Goal: Information Seeking & Learning: Learn about a topic

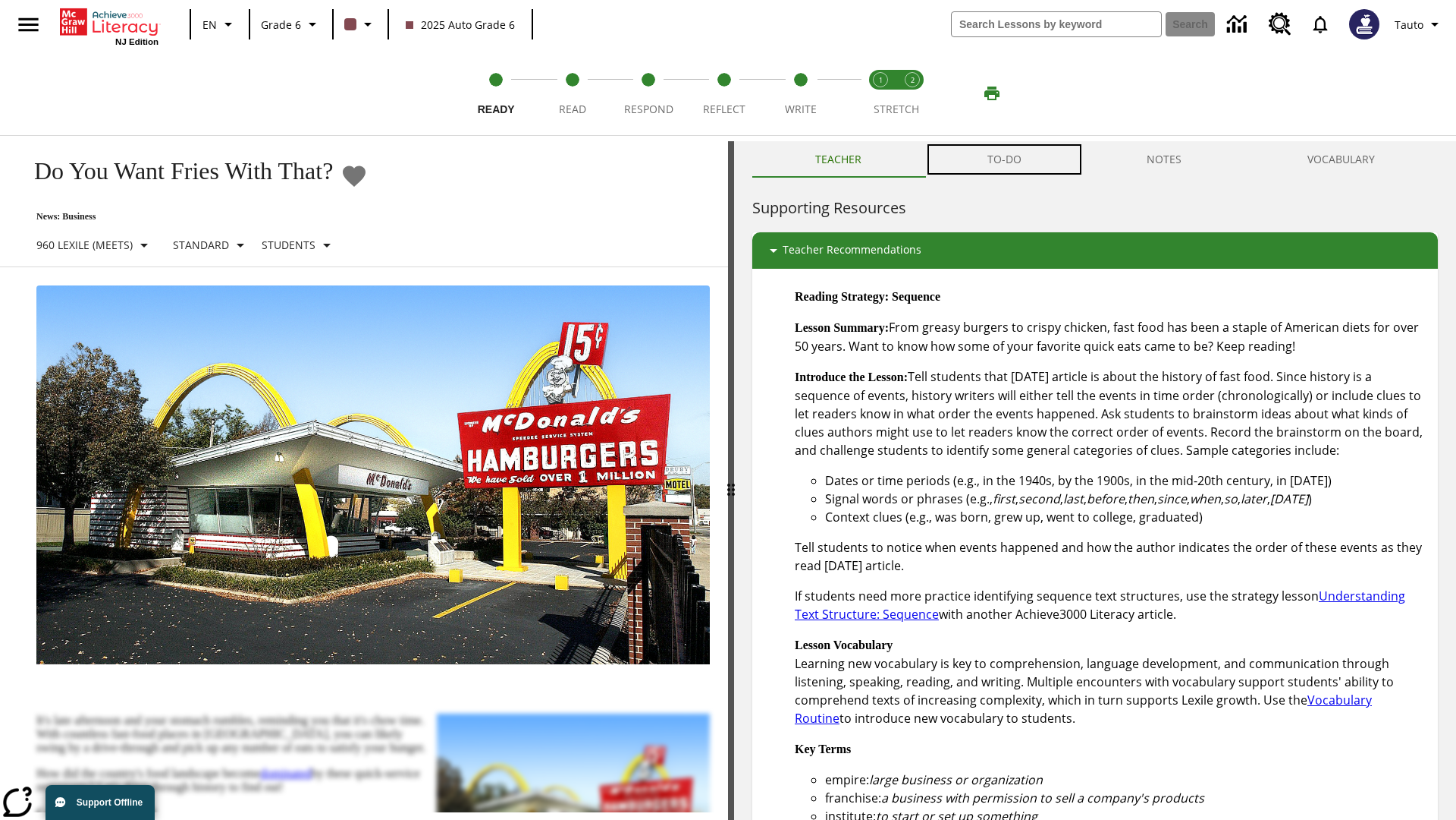
click at [1005, 160] on button "TO-DO" at bounding box center [1004, 159] width 160 height 36
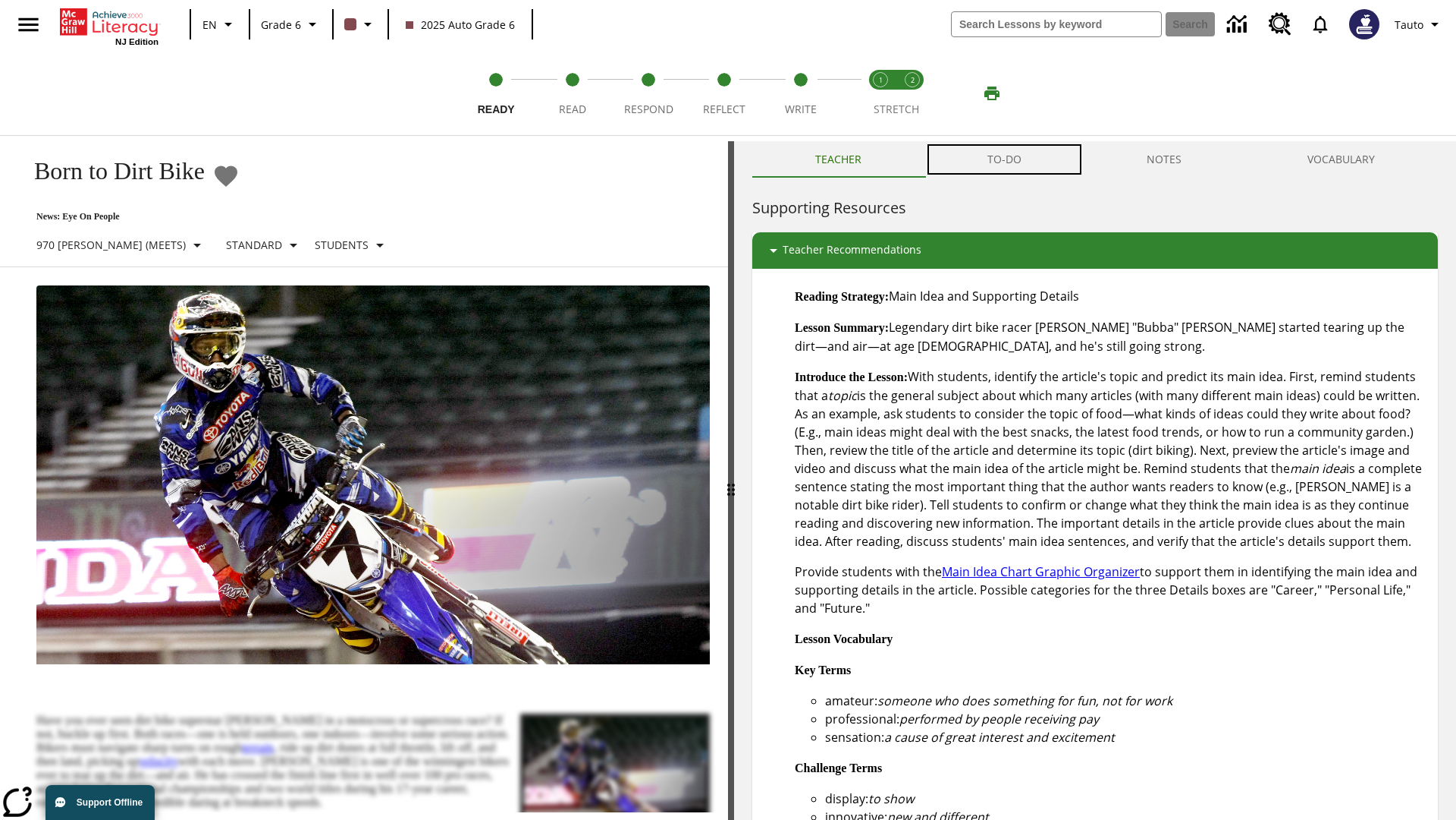
click at [1005, 160] on button "TO-DO" at bounding box center [1004, 159] width 160 height 36
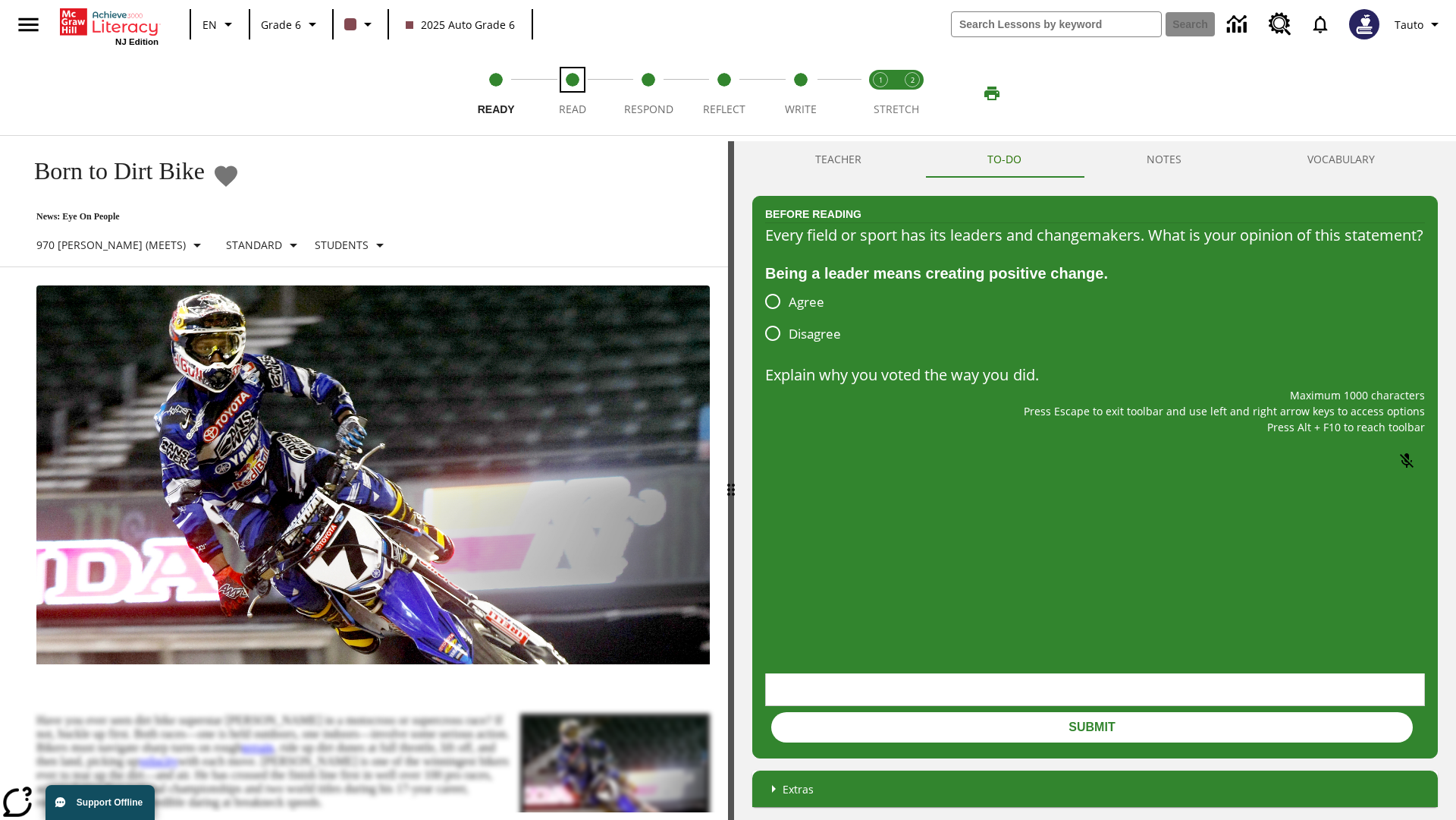
click at [572, 93] on span "Read" at bounding box center [573, 103] width 27 height 27
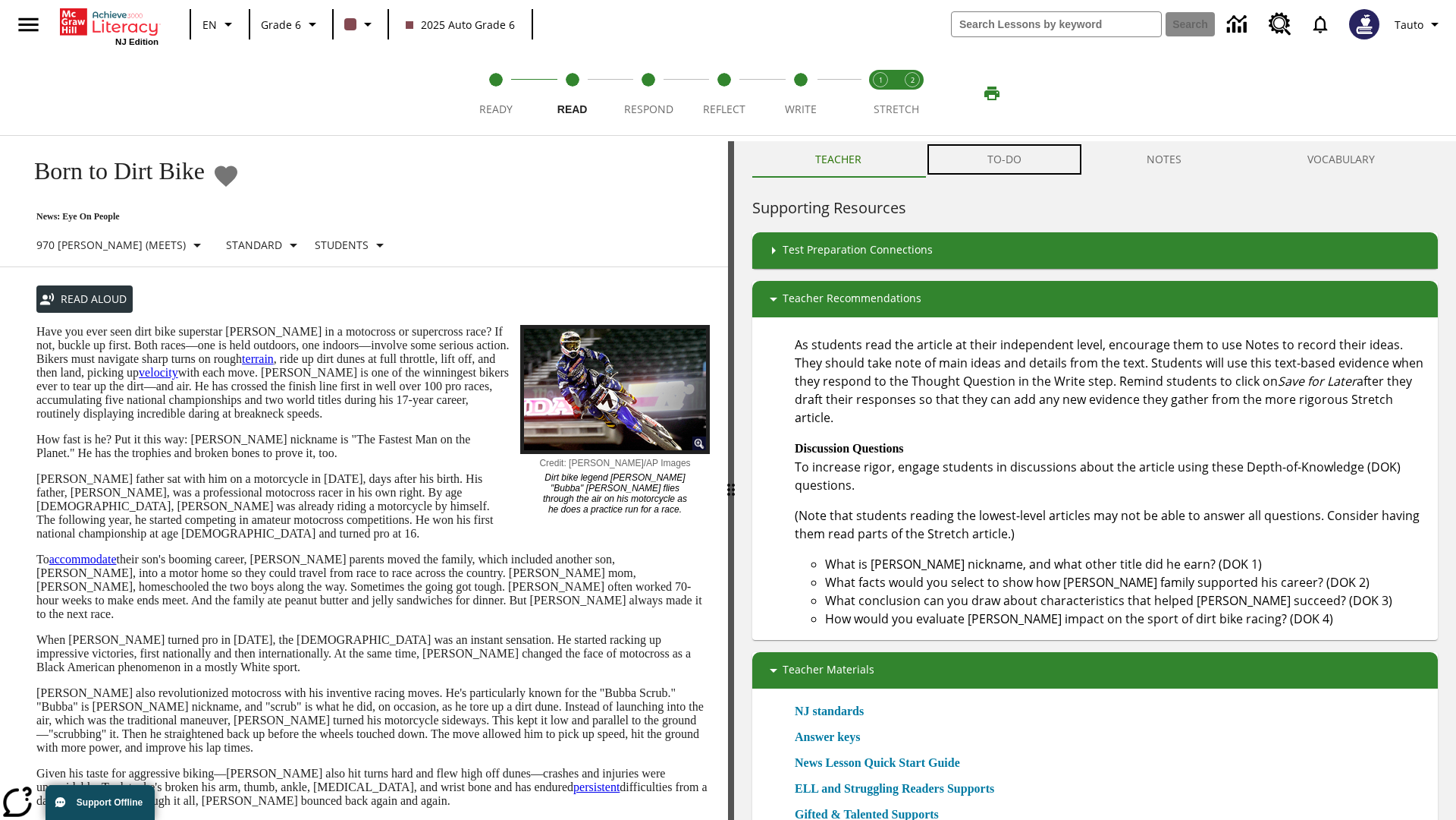
scroll to position [1, 0]
click at [1005, 160] on button "TO-DO" at bounding box center [1004, 158] width 160 height 36
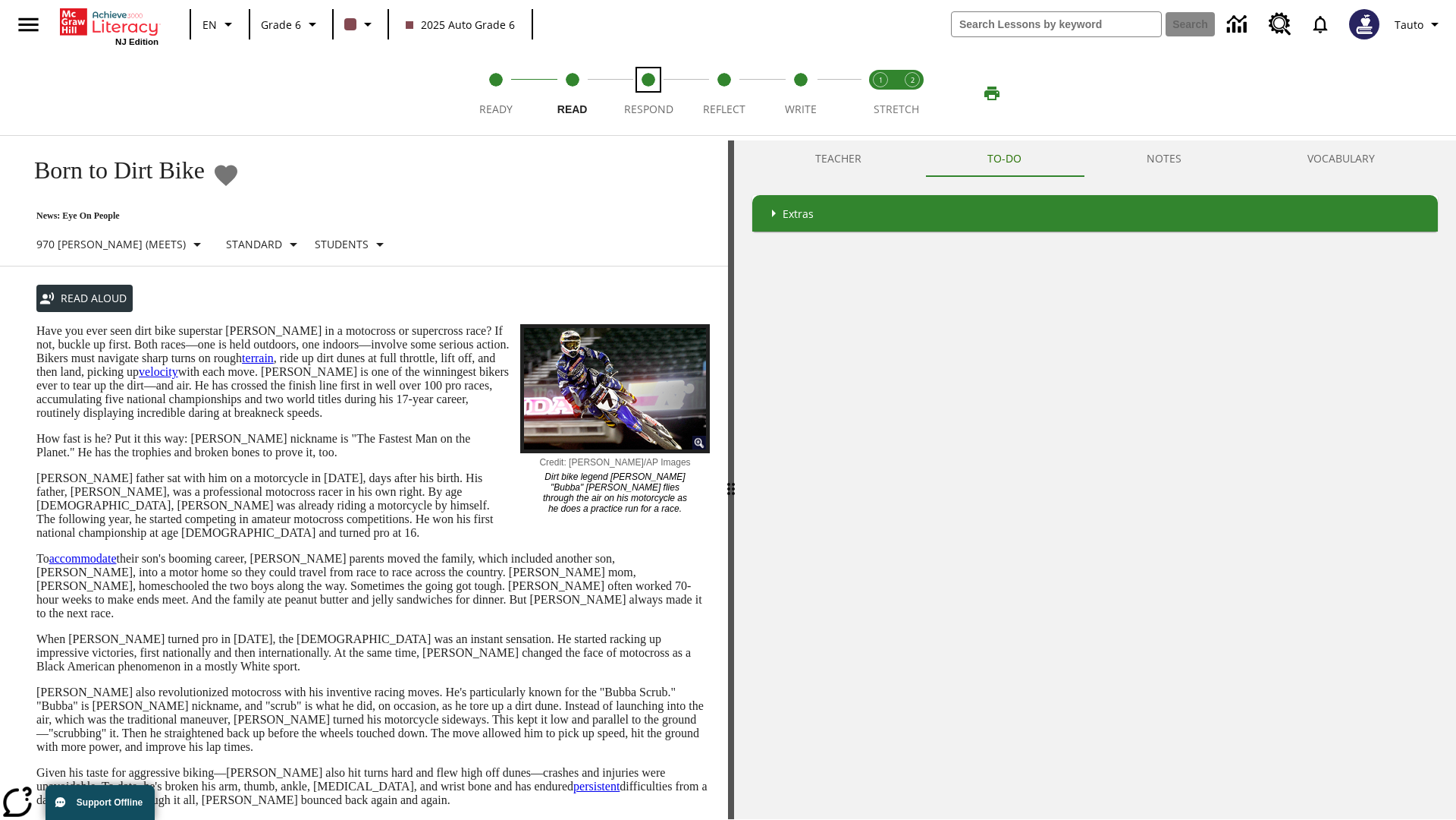
click at [648, 93] on span "Respond" at bounding box center [648, 103] width 49 height 27
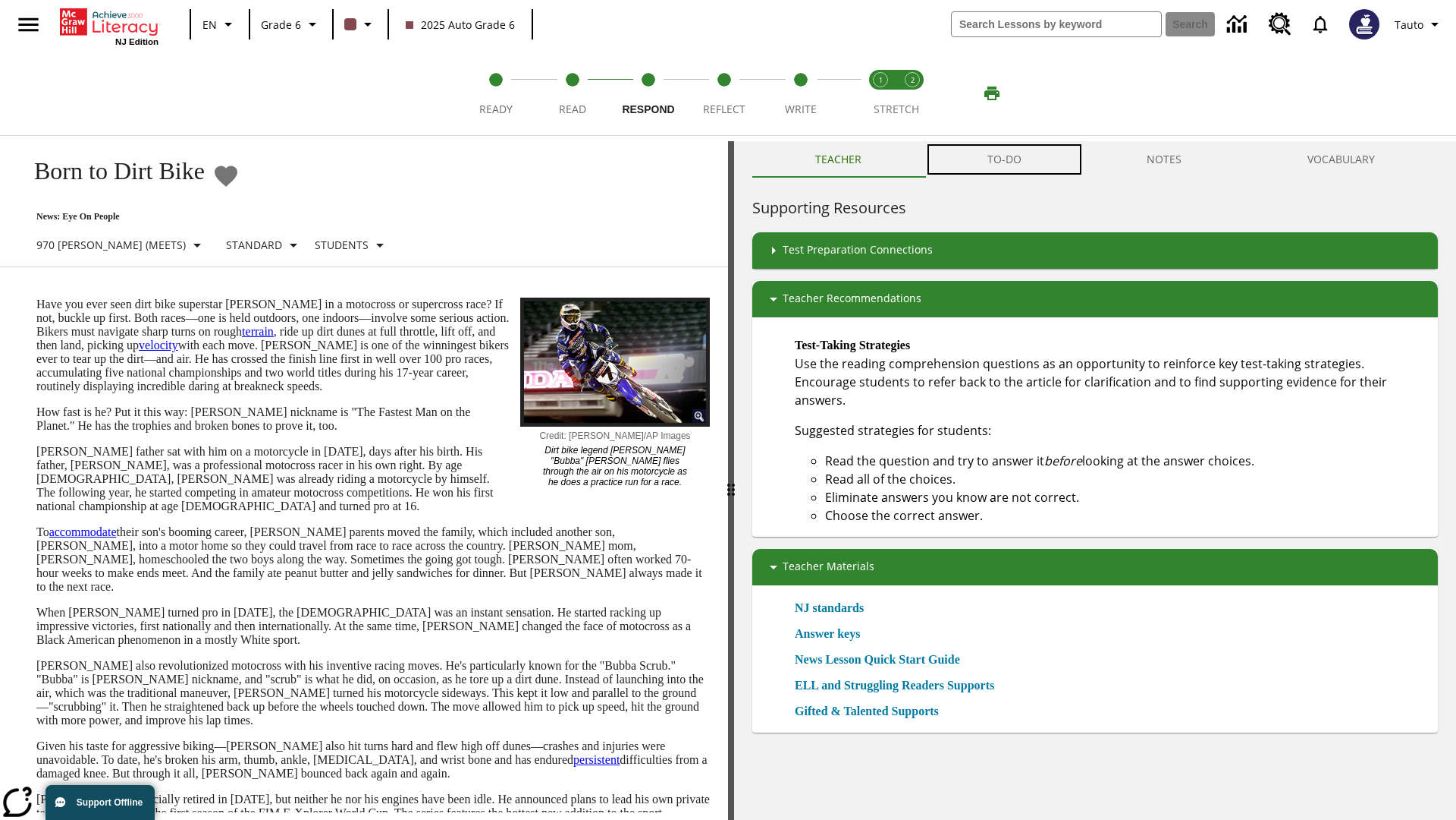
scroll to position [1, 0]
click at [1005, 160] on button "TO-DO" at bounding box center [1004, 158] width 160 height 36
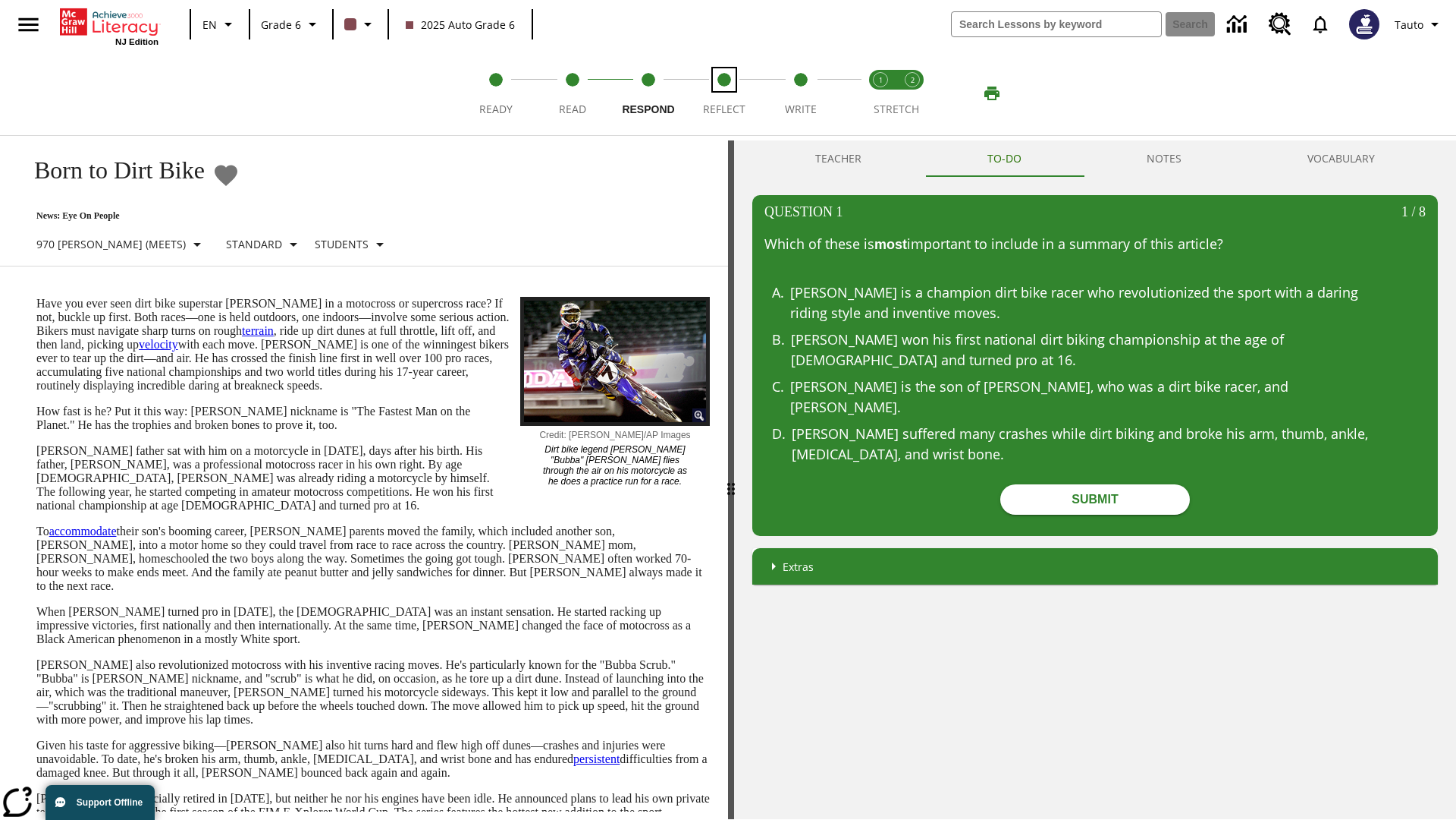
click at [725, 93] on span "Reflect" at bounding box center [724, 103] width 42 height 27
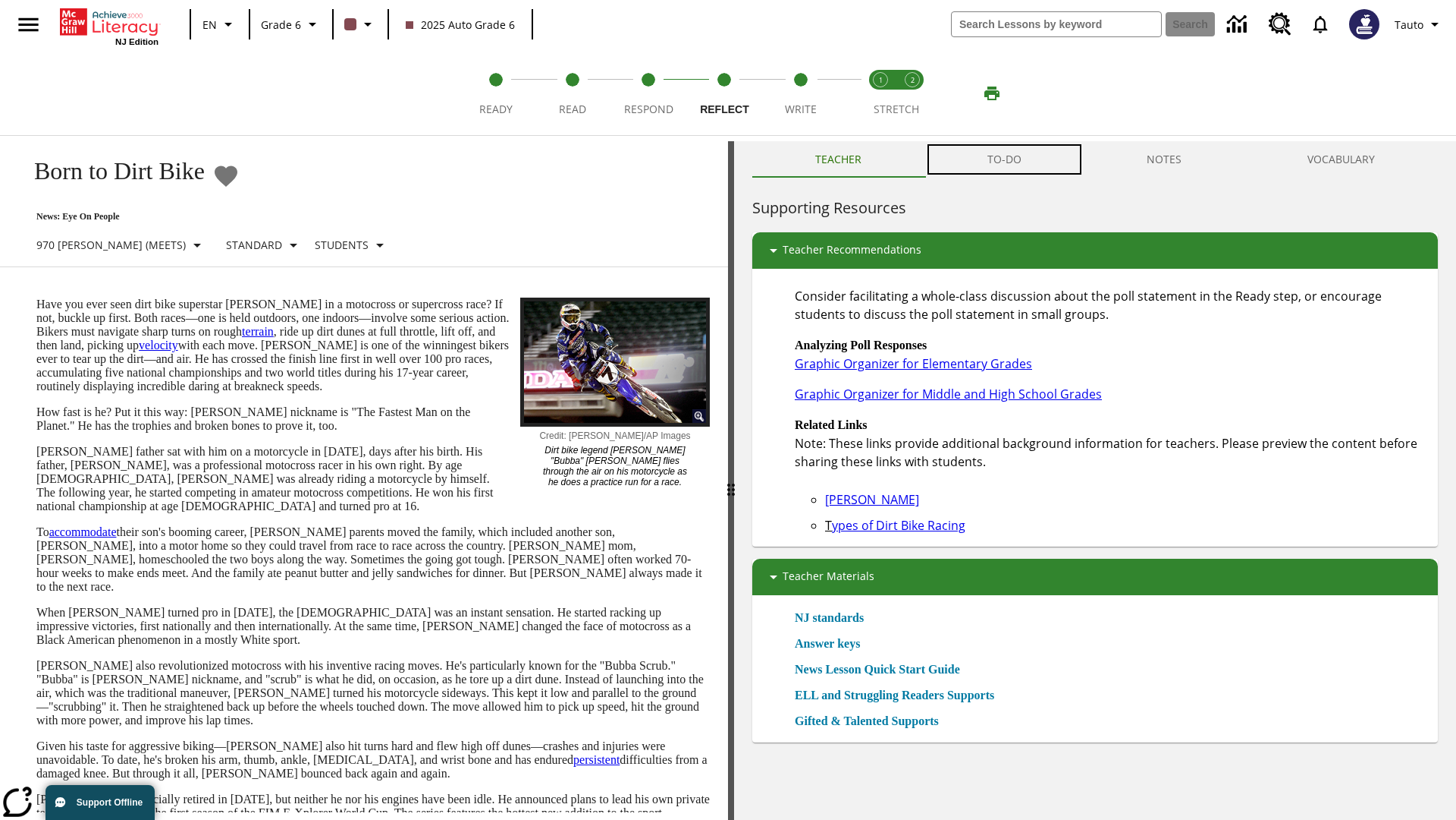
scroll to position [1, 0]
click at [1005, 160] on button "TO-DO" at bounding box center [1004, 158] width 160 height 36
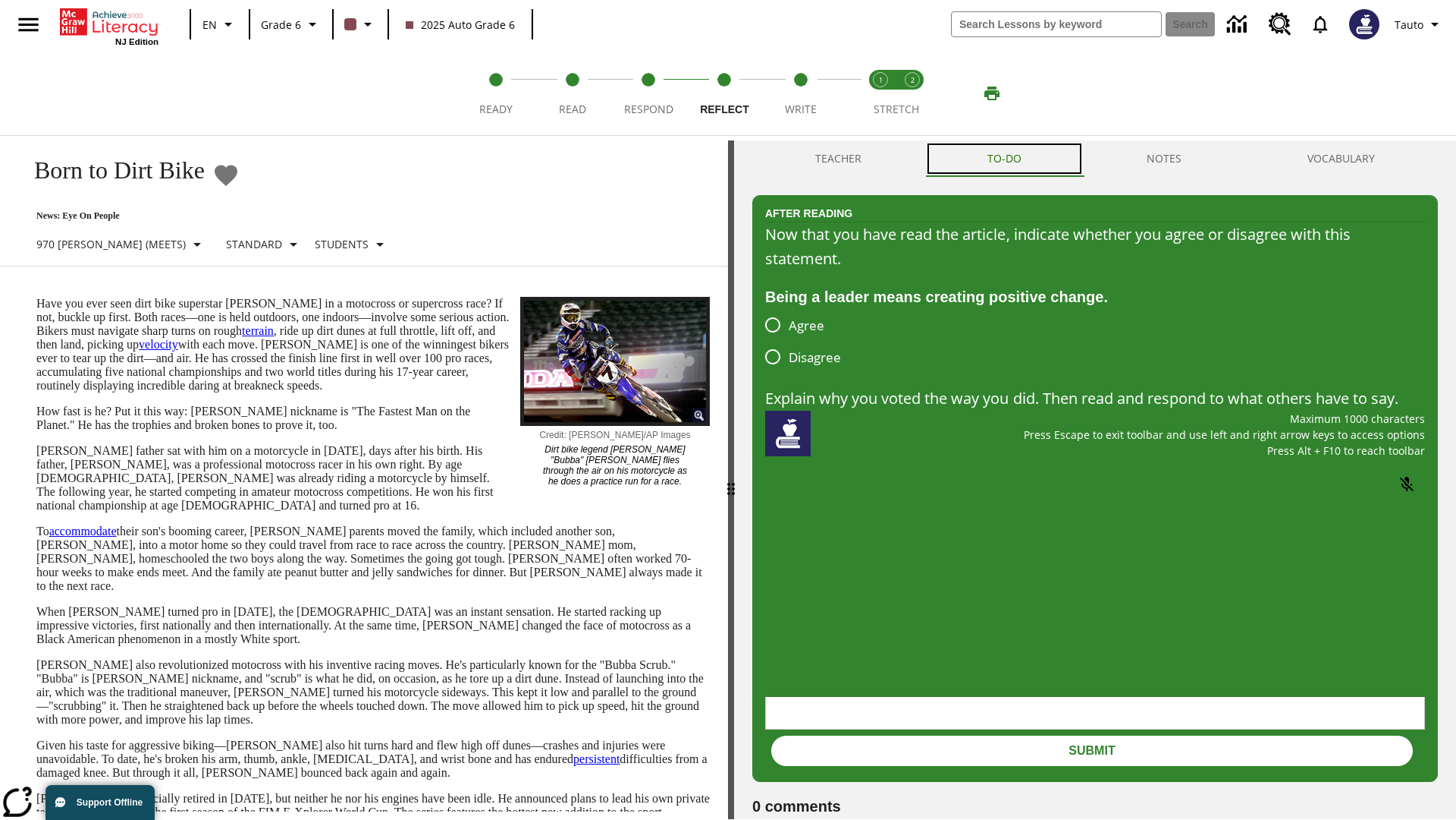
scroll to position [0, 0]
